Goal: Navigation & Orientation: Find specific page/section

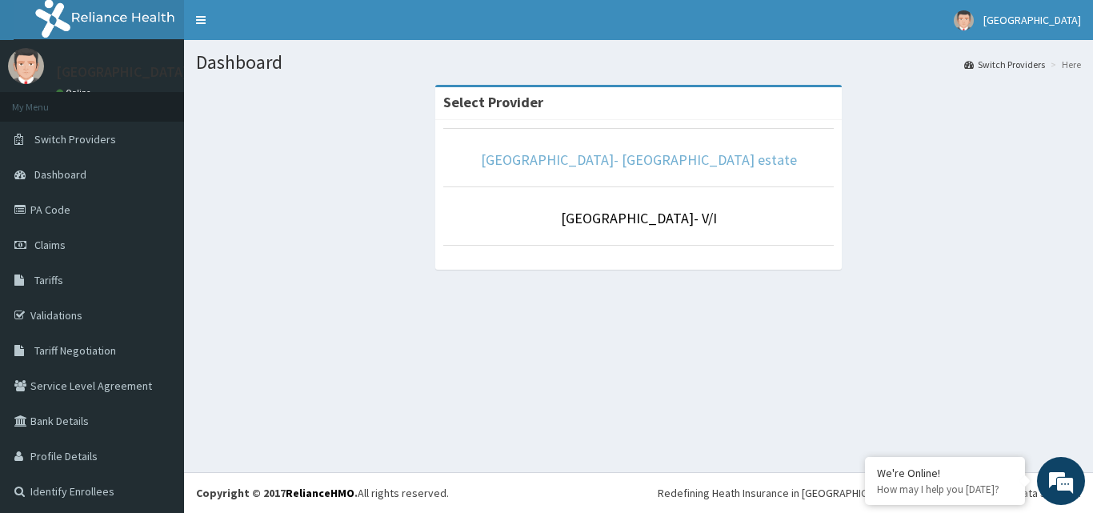
click at [665, 157] on link "[GEOGRAPHIC_DATA]- [GEOGRAPHIC_DATA] estate" at bounding box center [639, 159] width 316 height 18
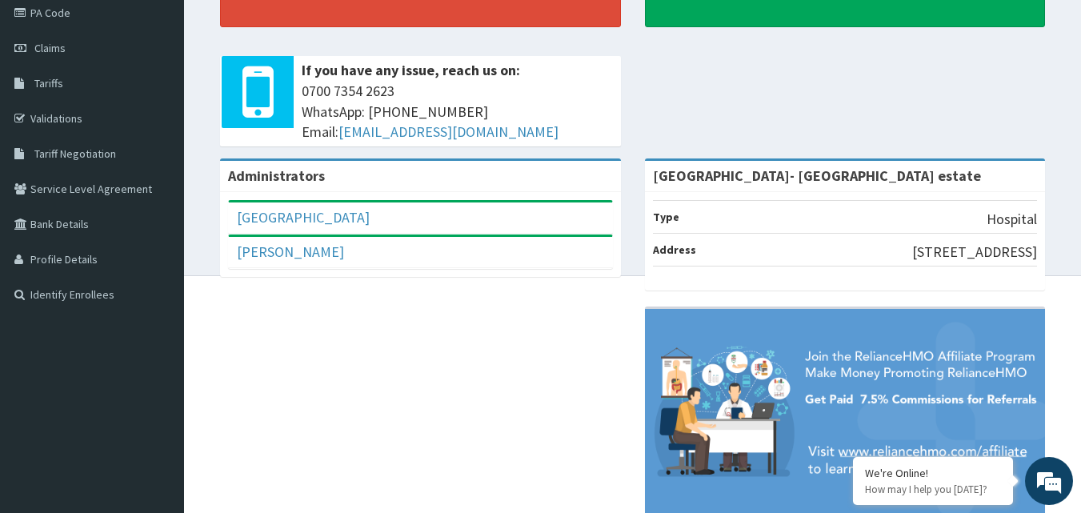
scroll to position [160, 0]
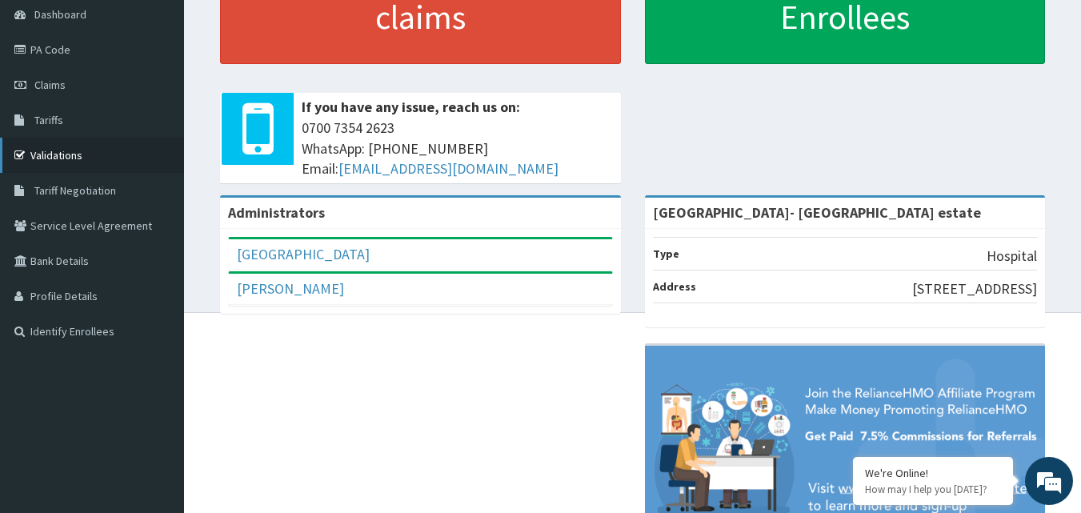
click at [60, 154] on link "Validations" at bounding box center [92, 155] width 184 height 35
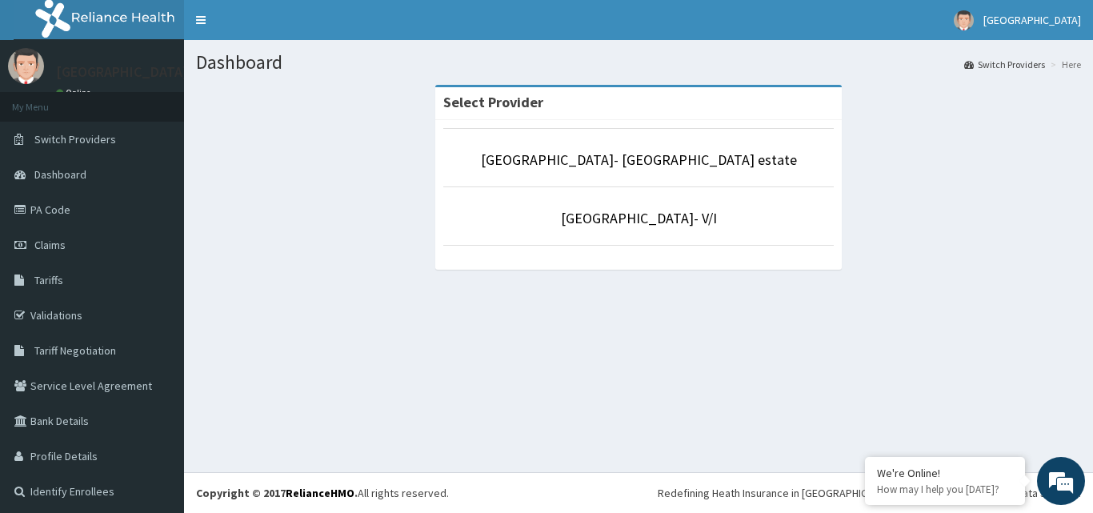
drag, startPoint x: 896, startPoint y: 288, endPoint x: 730, endPoint y: 284, distance: 165.6
click at [894, 290] on div "Dashboard Switch Providers Here Select Provider Faith City Hospital- Ajao estat…" at bounding box center [638, 256] width 909 height 432
click at [632, 169] on link "[GEOGRAPHIC_DATA]- [GEOGRAPHIC_DATA] estate" at bounding box center [639, 159] width 316 height 18
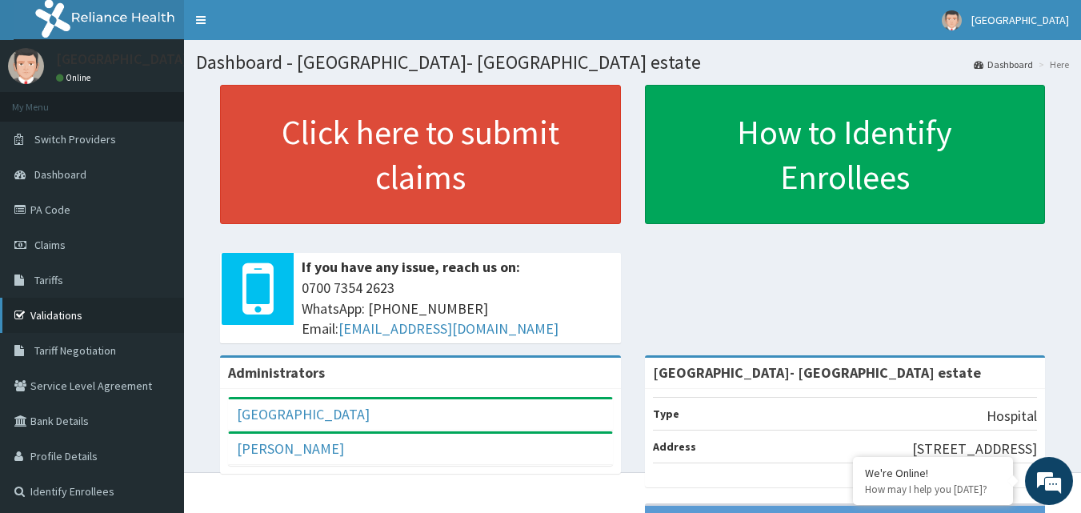
click at [115, 318] on link "Validations" at bounding box center [92, 315] width 184 height 35
